Goal: Book appointment/travel/reservation

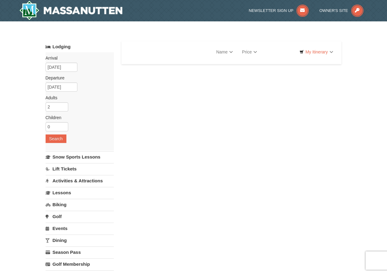
select select "9"
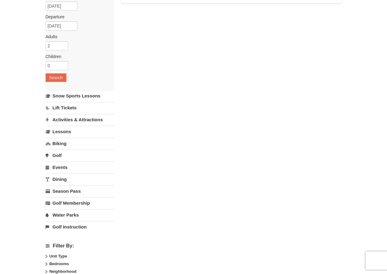
select select "9"
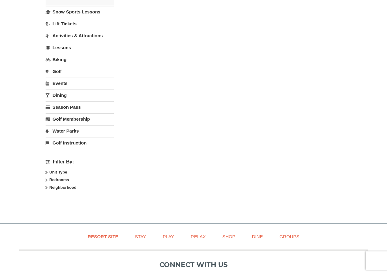
scroll to position [153, 0]
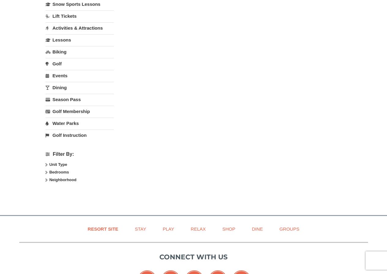
click at [81, 27] on link "Activities & Attractions" at bounding box center [80, 27] width 68 height 11
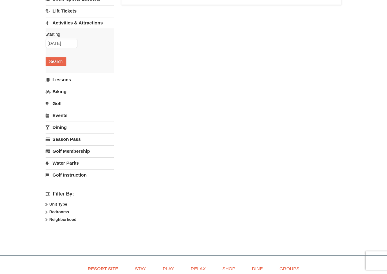
scroll to position [54, 0]
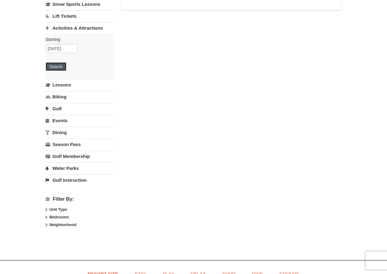
click at [60, 67] on button "Search" at bounding box center [56, 66] width 21 height 9
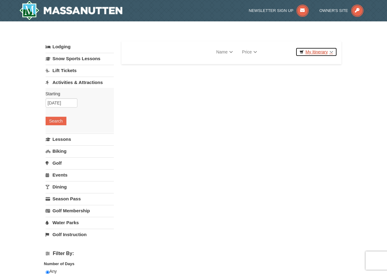
click at [317, 53] on link "My Itinerary" at bounding box center [315, 51] width 41 height 9
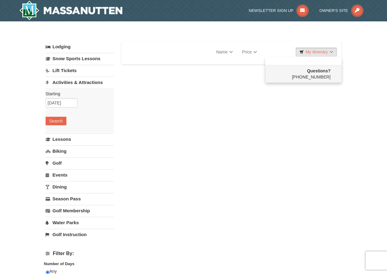
click at [72, 82] on link "Activities & Attractions" at bounding box center [80, 82] width 68 height 11
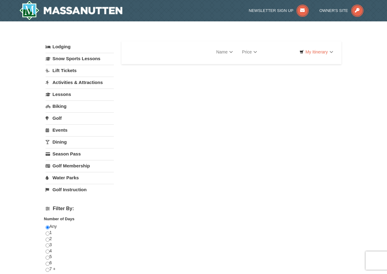
click at [64, 130] on link "Events" at bounding box center [80, 129] width 68 height 11
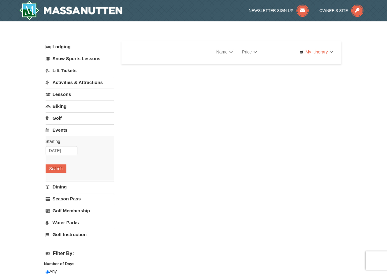
click at [59, 187] on link "Dining" at bounding box center [80, 186] width 68 height 11
click at [67, 199] on link "Season Pass" at bounding box center [80, 198] width 68 height 11
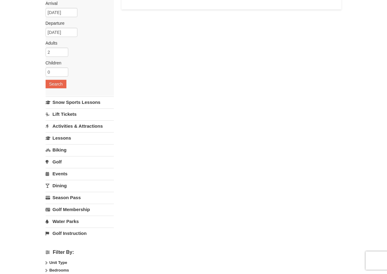
scroll to position [54, 0]
select select "9"
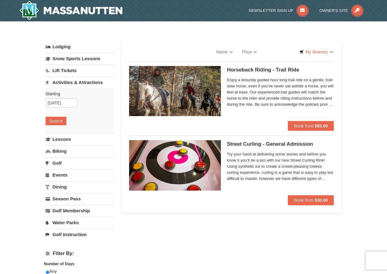
click at [65, 48] on link "Lodging" at bounding box center [80, 46] width 68 height 11
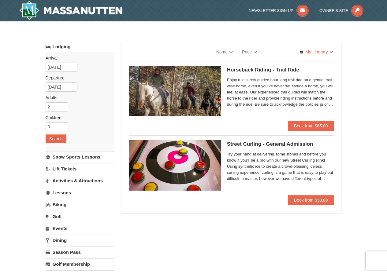
select select "9"
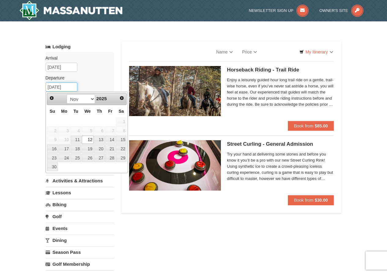
drag, startPoint x: 71, startPoint y: 86, endPoint x: 47, endPoint y: 87, distance: 23.9
click at [47, 87] on input "[DATE]" at bounding box center [62, 87] width 32 height 9
click at [110, 140] on link "14" at bounding box center [110, 140] width 10 height 9
type input "[DATE]"
select select "9"
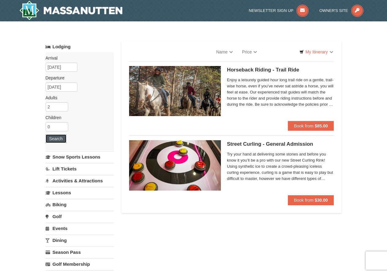
click at [56, 138] on button "Search" at bounding box center [56, 138] width 21 height 9
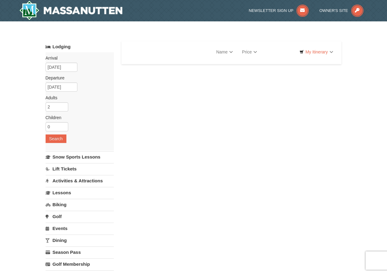
select select "9"
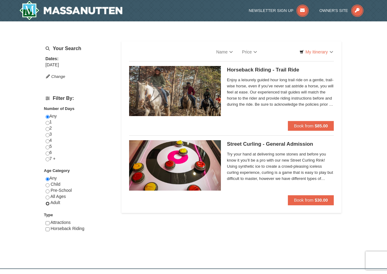
click at [46, 203] on input "radio" at bounding box center [48, 204] width 4 height 4
radio input "true"
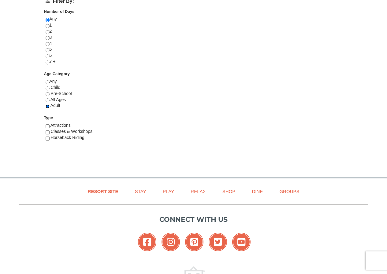
scroll to position [303, 0]
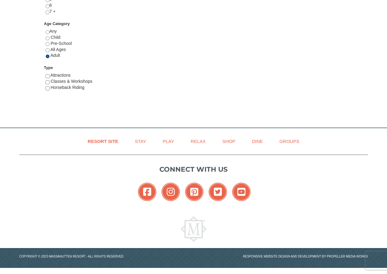
select select "9"
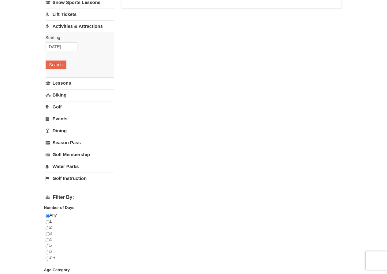
scroll to position [0, 0]
